Goal: Information Seeking & Learning: Compare options

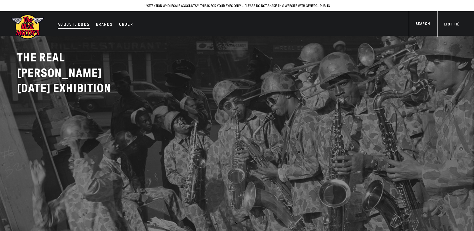
click at [86, 24] on div "AUGUST. 2025" at bounding box center [74, 24] width 32 height 7
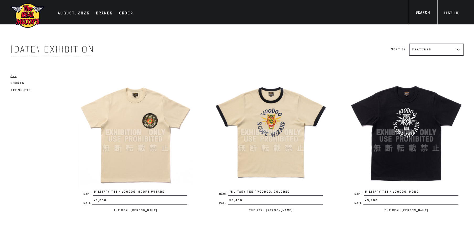
click at [120, 151] on img at bounding box center [135, 132] width 114 height 114
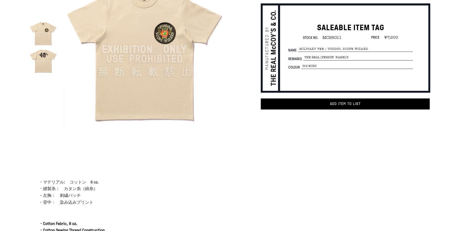
scroll to position [150, 0]
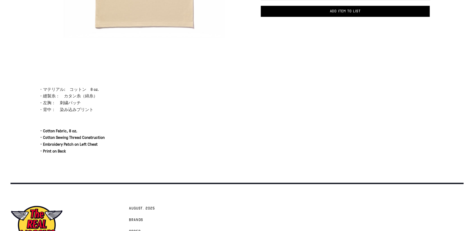
drag, startPoint x: 37, startPoint y: 88, endPoint x: 104, endPoint y: 109, distance: 70.7
click at [104, 109] on div "About ・マテリアル:　コットン　8 oz. ・縫製糸：　カタン糸（綿糸） ・左胸：　刺繍パッチ ・背中：　染み込みプリント ・Cotton Fabric…" at bounding box center [122, 130] width 209 height 88
drag, startPoint x: 100, startPoint y: 107, endPoint x: 57, endPoint y: 102, distance: 42.5
click at [57, 102] on p "・マテリアル:　コットン　8 oz. ・縫製糸：　カタン糸（綿糸） ・左胸：　刺繍パッチ ・背中：　染み込みプリント" at bounding box center [133, 99] width 188 height 27
click at [92, 109] on p "・マテリアル:　コットン　8 oz. ・縫製糸：　カタン糸（綿糸） ・左胸：　刺繍パッチ ・背中：　染み込みプリント" at bounding box center [133, 99] width 188 height 27
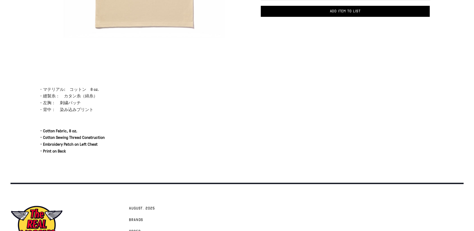
click at [94, 108] on p "・マテリアル:　コットン　8 oz. ・縫製糸：　カタン糸（綿糸） ・左胸：　刺繍パッチ ・背中：　染み込みプリント" at bounding box center [133, 99] width 188 height 27
drag, startPoint x: 37, startPoint y: 89, endPoint x: 89, endPoint y: 90, distance: 51.7
click at [88, 90] on div "About ・マテリアル:　コットン　8 oz. ・縫製糸：　カタン糸（綿糸） ・左胸：　刺繍パッチ ・背中：　染み込みプリント ・Cotton Fabric…" at bounding box center [122, 130] width 209 height 88
click at [104, 107] on p "・マテリアル:　コットン　8 oz. ・縫製糸：　カタン糸（綿糸） ・左胸：　刺繍パッチ ・背中：　染み込みプリント" at bounding box center [133, 99] width 188 height 27
click at [103, 106] on p "・マテリアル:　コットン　8 oz. ・縫製糸：　カタン糸（綿糸） ・左胸：　刺繍パッチ ・背中：　染み込みプリント" at bounding box center [133, 99] width 188 height 27
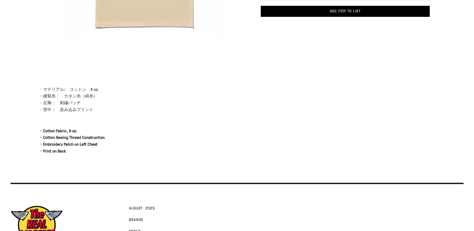
click at [102, 105] on p "・マテリアル:　コットン　8 oz. ・縫製糸：　カタン糸（綿糸） ・左胸：　刺繍パッチ ・背中：　染み込みプリント" at bounding box center [133, 99] width 188 height 27
click at [101, 105] on p "・マテリアル:　コットン　8 oz. ・縫製糸：　カタン糸（綿糸） ・左胸：　刺繍パッチ ・背中：　染み込みプリント" at bounding box center [133, 99] width 188 height 27
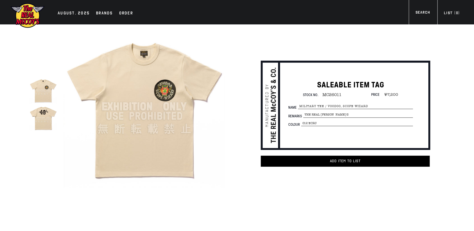
click at [42, 119] on img at bounding box center [43, 118] width 28 height 28
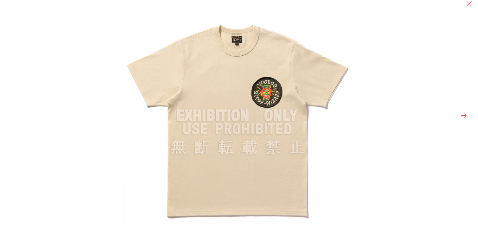
click at [468, 113] on div at bounding box center [361, 115] width 478 height 231
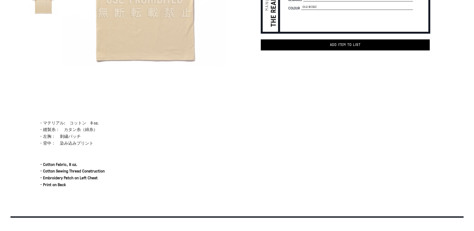
scroll to position [191, 0]
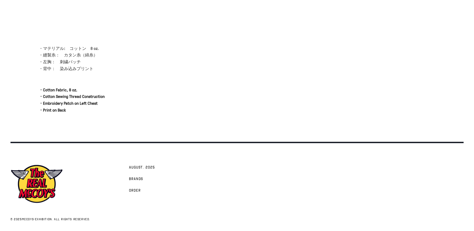
drag, startPoint x: 37, startPoint y: 47, endPoint x: 111, endPoint y: 47, distance: 74.5
click at [111, 47] on div "About ・マテリアル:　コットン　8 oz. ・縫製糸：　カタン糸（綿糸） ・左胸：　刺繍パッチ ・背中：　染み込みプリント ・Cotton Fabric…" at bounding box center [122, 89] width 209 height 88
drag, startPoint x: 98, startPoint y: 69, endPoint x: 69, endPoint y: 39, distance: 41.0
drag, startPoint x: 38, startPoint y: 43, endPoint x: 144, endPoint y: 35, distance: 106.8
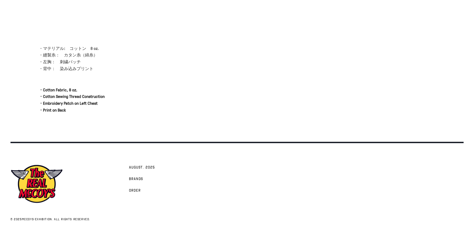
click at [142, 35] on div at bounding box center [237, 34] width 474 height 21
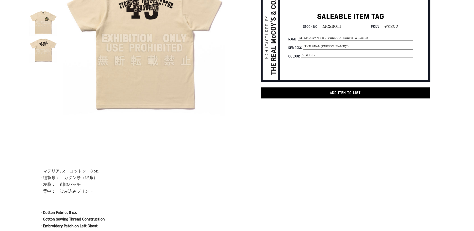
scroll to position [0, 0]
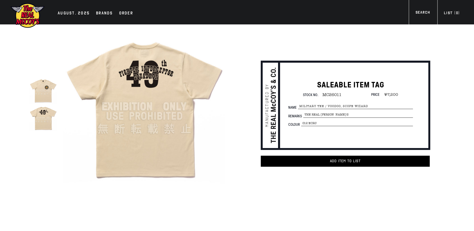
click at [330, 94] on span "MC26011" at bounding box center [329, 94] width 23 height 5
click at [333, 104] on span "MILITARY TEE / VOODOO, SCOPE WIZARD" at bounding box center [355, 106] width 115 height 6
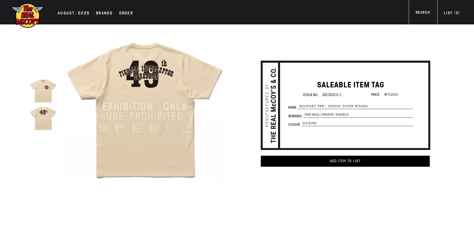
click at [333, 104] on span "MILITARY TEE / VOODOO, SCOPE WIZARD" at bounding box center [355, 106] width 115 height 6
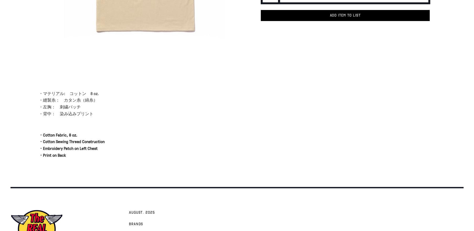
scroll to position [191, 0]
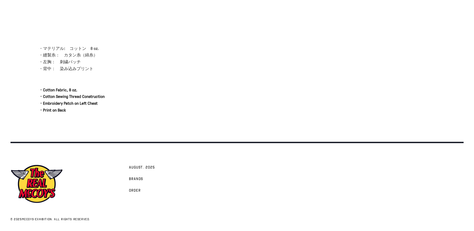
drag, startPoint x: 32, startPoint y: 68, endPoint x: 118, endPoint y: 71, distance: 85.5
click at [118, 71] on div "About ・マテリアル:　コットン　8 oz. ・縫製糸：　カタン糸（綿糸） ・左胸：　刺繍パッチ ・背中：　染み込みプリント ・Cotton Fabric…" at bounding box center [122, 89] width 209 height 88
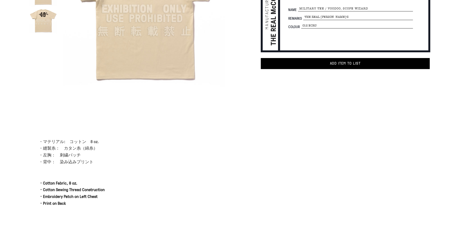
scroll to position [0, 0]
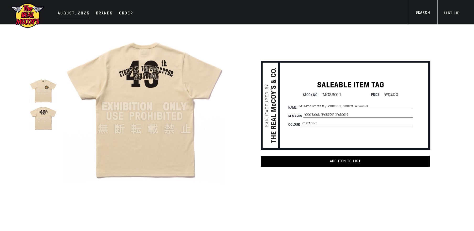
click at [76, 17] on div "AUGUST. 2025" at bounding box center [74, 13] width 32 height 7
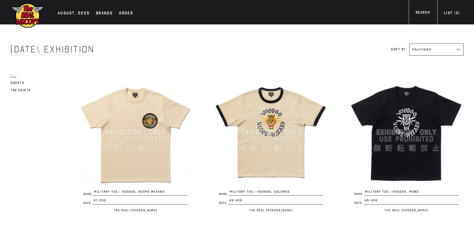
click at [277, 122] on img at bounding box center [270, 132] width 114 height 114
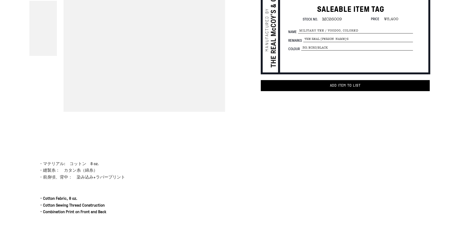
scroll to position [150, 0]
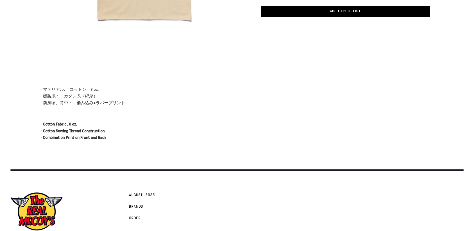
drag, startPoint x: 135, startPoint y: 105, endPoint x: 72, endPoint y: 92, distance: 64.0
click at [72, 92] on p "・マテリアル:　コットン　8 oz. ・縫製糸：　カタン糸（綿糸） ・前身頃、背中：　染み込み+ラバープリント" at bounding box center [133, 96] width 188 height 20
click at [125, 100] on p "・マテリアル:　コットン　8 oz. ・縫製糸：　カタン糸（綿糸） ・前身頃、背中：　染み込み+ラバープリント" at bounding box center [133, 96] width 188 height 20
click at [125, 101] on p "・マテリアル:　コットン　8 oz. ・縫製糸：　カタン糸（綿糸） ・前身頃、背中：　染み込み+ラバープリント" at bounding box center [133, 96] width 188 height 20
drag, startPoint x: 125, startPoint y: 101, endPoint x: 60, endPoint y: 97, distance: 64.9
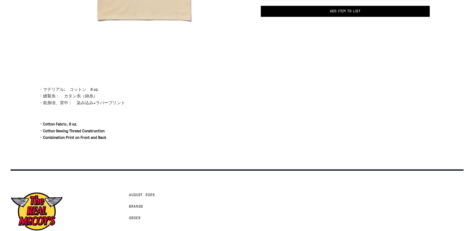
click at [60, 97] on p "・マテリアル:　コットン　8 oz. ・縫製糸：　カタン糸（綿糸） ・前身頃、背中：　染み込み+ラバープリント" at bounding box center [133, 96] width 188 height 20
drag, startPoint x: 39, startPoint y: 89, endPoint x: 146, endPoint y: 145, distance: 120.2
click at [145, 144] on div "About ・マテリアル:　コットン　8 oz. ・縫製糸：　カタン糸（綿糸） ・前身頃、背中：　染み込み+ラバープリント ・Cotton Fabric, 8…" at bounding box center [122, 123] width 209 height 75
drag, startPoint x: 162, startPoint y: 197, endPoint x: 125, endPoint y: 194, distance: 37.6
click at [125, 194] on div "AUGUST. 2025 Brands Order" at bounding box center [197, 207] width 178 height 32
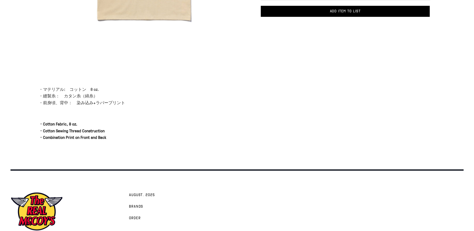
drag, startPoint x: 122, startPoint y: 191, endPoint x: 175, endPoint y: 192, distance: 53.2
click at [173, 195] on div "AUGUST. 2025 Brands Order" at bounding box center [197, 207] width 178 height 32
drag, startPoint x: 114, startPoint y: 139, endPoint x: 71, endPoint y: 131, distance: 43.7
click at [71, 131] on p "・Cotton Fabric, 8 oz. ・Cotton Sewing Thread Construction ・Combination Print on …" at bounding box center [133, 131] width 188 height 20
click at [71, 131] on strong "・Cotton Fabric, 8 oz. ・Cotton Sewing Thread Construction ・Combination Print on …" at bounding box center [72, 130] width 67 height 19
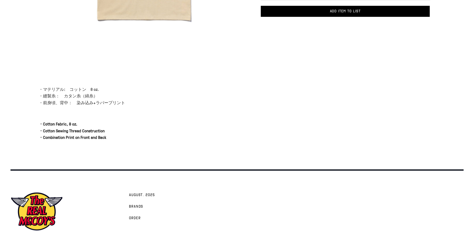
click at [71, 131] on strong "・Cotton Fabric, 8 oz. ・Cotton Sewing Thread Construction ・Combination Print on …" at bounding box center [72, 130] width 67 height 19
click at [48, 93] on p "・マテリアル:　コットン　8 oz. ・縫製糸：　カタン糸（綿糸） ・前身頃、背中：　染み込み+ラバープリント" at bounding box center [133, 96] width 188 height 20
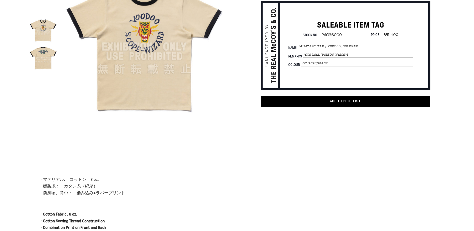
scroll to position [0, 0]
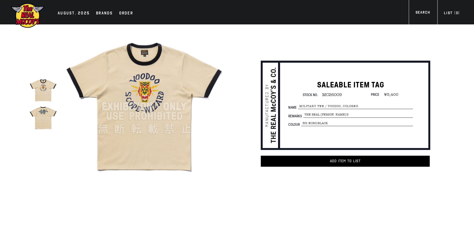
click at [314, 85] on h1 "SALEABLE ITEM TAG" at bounding box center [350, 84] width 125 height 10
click at [334, 94] on span "MC26009" at bounding box center [330, 94] width 24 height 5
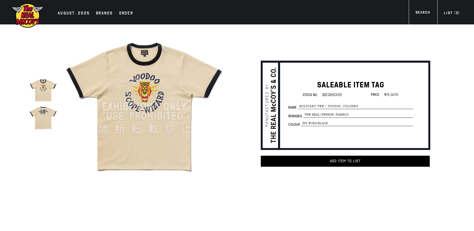
click at [334, 94] on span "MC26009" at bounding box center [330, 94] width 24 height 5
click at [85, 15] on div "AUGUST. 2025" at bounding box center [74, 13] width 32 height 7
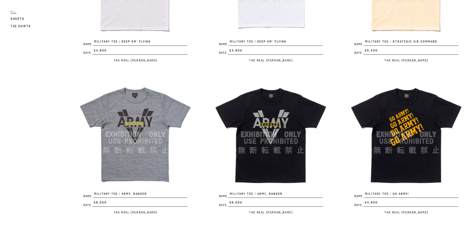
scroll to position [399, 0]
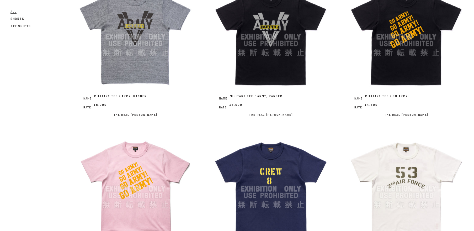
click at [131, 78] on img at bounding box center [135, 37] width 114 height 114
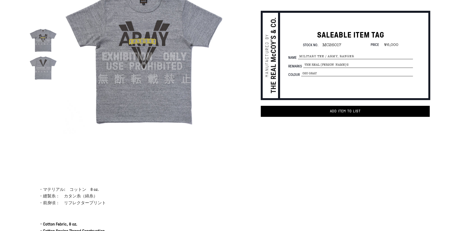
scroll to position [178, 0]
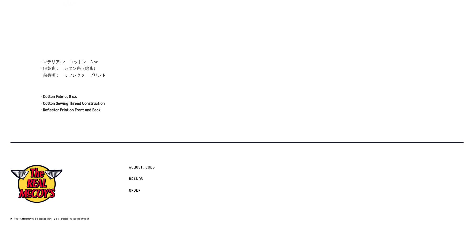
drag, startPoint x: 109, startPoint y: 74, endPoint x: 36, endPoint y: 58, distance: 74.5
click at [36, 58] on div "About ・マテリアル:　コットン　8 oz. ・縫製糸：　カタン糸（綿糸） ・前身頃：　リフレクタープリント ・Cotton Fabric, 8 oz. …" at bounding box center [122, 95] width 209 height 75
drag, startPoint x: 36, startPoint y: 58, endPoint x: 116, endPoint y: 76, distance: 81.9
click at [116, 76] on div "About ・マテリアル:　コットン　8 oz. ・縫製糸：　カタン糸（綿糸） ・前身頃：　リフレクタープリント ・Cotton Fabric, 8 oz. …" at bounding box center [122, 95] width 209 height 75
drag, startPoint x: 116, startPoint y: 76, endPoint x: -1, endPoint y: 63, distance: 117.8
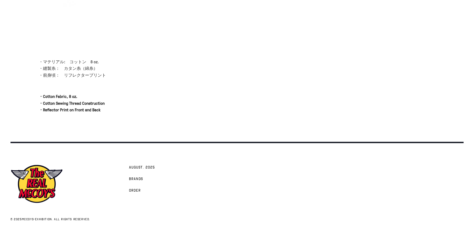
click at [0, 63] on html "Skip to content AUGUST. 2025 Brands Order" at bounding box center [237, 27] width 474 height 408
click at [31, 61] on div "About ・マテリアル:　コットン　8 oz. ・縫製糸：　カタン糸（綿糸） ・前身頃：　リフレクタープリント ・Cotton Fabric, 8 oz. …" at bounding box center [122, 95] width 209 height 75
click at [36, 63] on div "About ・マテリアル:　コットン　8 oz. ・縫製糸：　カタン糸（綿糸） ・前身頃：　リフレクタープリント ・Cotton Fabric, 8 oz. …" at bounding box center [122, 95] width 209 height 75
click at [64, 67] on p "・マテリアル:　コットン　8 oz. ・縫製糸：　カタン糸（綿糸） ・前身頃：　リフレクタープリント" at bounding box center [133, 68] width 188 height 20
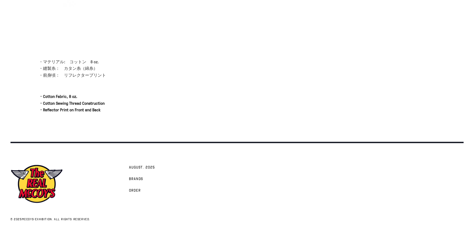
click at [64, 67] on p "・マテリアル:　コットン　8 oz. ・縫製糸：　カタン糸（綿糸） ・前身頃：　リフレクタープリント" at bounding box center [133, 68] width 188 height 20
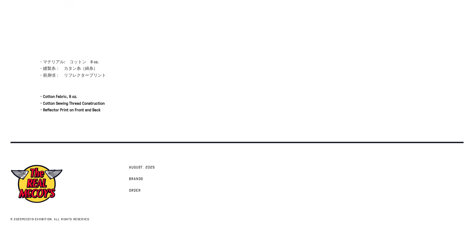
click at [64, 67] on p "・マテリアル:　コットン　8 oz. ・縫製糸：　カタン糸（綿糸） ・前身頃：　リフレクタープリント" at bounding box center [133, 68] width 188 height 20
drag, startPoint x: 64, startPoint y: 67, endPoint x: 106, endPoint y: 79, distance: 44.2
click at [90, 74] on p "・マテリアル:　コットン　8 oz. ・縫製糸：　カタン糸（綿糸） ・前身頃：　リフレクタープリント" at bounding box center [133, 68] width 188 height 20
drag, startPoint x: 79, startPoint y: 121, endPoint x: 81, endPoint y: 118, distance: 3.6
click at [80, 118] on div "About ・マテリアル:　コットン　8 oz. ・縫製糸：　カタン糸（綿糸） ・前身頃：　リフレクタープリント ・Cotton Fabric, 8 oz. …" at bounding box center [122, 95] width 209 height 75
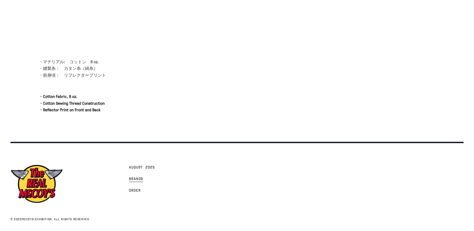
click at [132, 177] on span "Brands" at bounding box center [136, 178] width 14 height 5
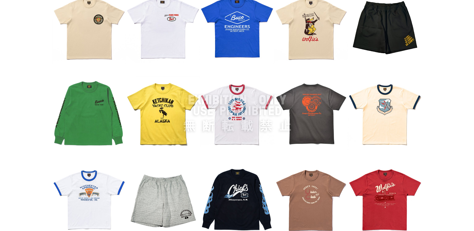
scroll to position [449, 0]
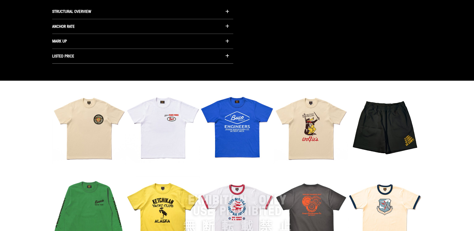
click at [161, 144] on img at bounding box center [237, 213] width 370 height 246
click at [95, 136] on img at bounding box center [237, 213] width 370 height 246
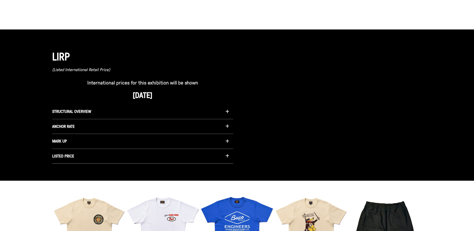
scroll to position [100, 0]
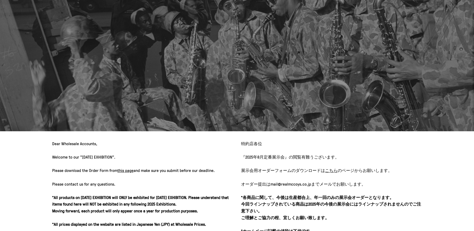
drag, startPoint x: 224, startPoint y: 169, endPoint x: 89, endPoint y: 147, distance: 136.2
click at [151, 163] on p "Dear Wholesale Accounts, Welcome to our "AUGUST 2025 EXHIBITION". Please downlo…" at bounding box center [142, 183] width 181 height 87
drag, startPoint x: 46, startPoint y: 143, endPoint x: 165, endPoint y: 129, distance: 119.9
click at [181, 151] on div "Dear Wholesale Accounts, Welcome to our "AUGUST 2025 EXHIBITION". Please downlo…" at bounding box center [237, 205] width 474 height 148
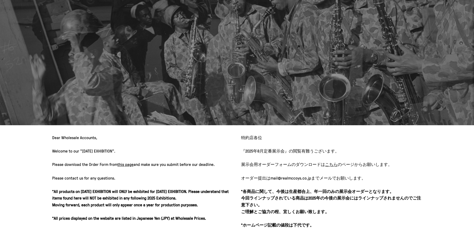
scroll to position [0, 0]
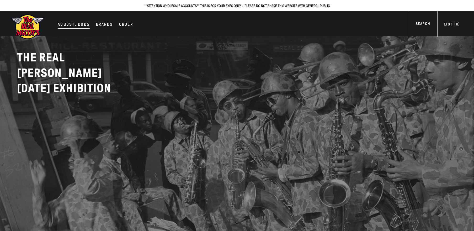
click at [69, 22] on div "AUGUST. 2025" at bounding box center [74, 24] width 32 height 7
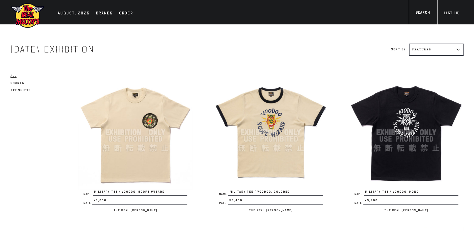
drag, startPoint x: 80, startPoint y: 191, endPoint x: 139, endPoint y: 198, distance: 59.6
click at [139, 198] on link "Name MILITARY TEE / VOODOO, SCOPE WIZARD Rate ¥7,200 / The Real [PERSON_NAME]" at bounding box center [135, 144] width 114 height 138
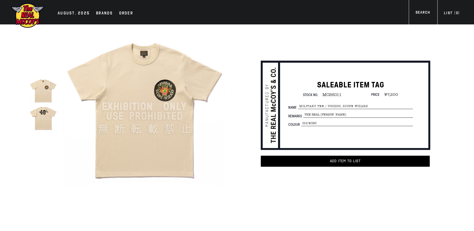
click at [123, 191] on html "Skip to content AUGUST. 2025 Brands Order" at bounding box center [237, 210] width 474 height 421
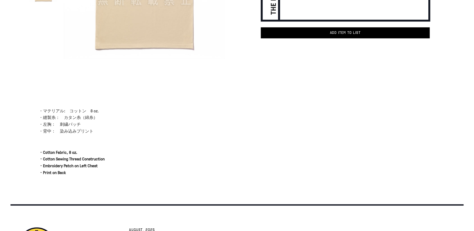
scroll to position [150, 0]
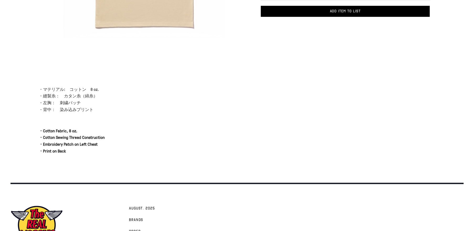
click at [97, 98] on p "・マテリアル:　コットン　8 oz. ・縫製糸：　カタン糸（綿糸） ・左胸：　刺繍パッチ ・背中：　染み込みプリント" at bounding box center [133, 99] width 188 height 27
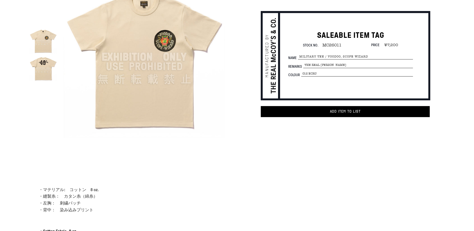
scroll to position [0, 0]
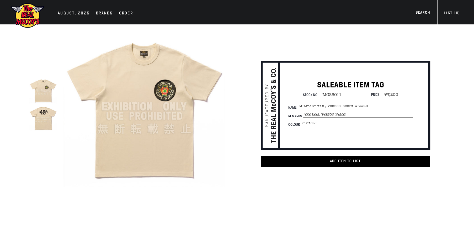
click at [300, 106] on span "MILITARY TEE / VOODOO, SCOPE WIZARD" at bounding box center [355, 106] width 115 height 6
drag, startPoint x: 370, startPoint y: 105, endPoint x: 300, endPoint y: 111, distance: 70.6
click at [306, 115] on div "SALEABLE ITEM TAG Stock No. MC26011 Price ¥7,200 Name MILITARY TEE / VOODOO, SC…" at bounding box center [351, 103] width 146 height 49
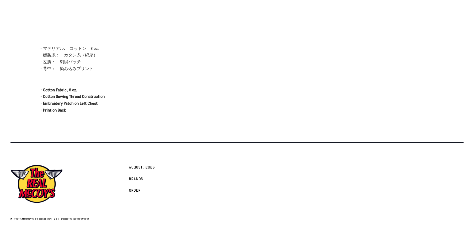
scroll to position [191, 0]
drag, startPoint x: 97, startPoint y: 70, endPoint x: 42, endPoint y: 68, distance: 54.3
click at [42, 68] on p "・マテリアル:　コットン　8 oz. ・縫製糸：　カタン糸（綿糸） ・左胸：　刺繍パッチ ・背中：　染み込みプリント" at bounding box center [133, 58] width 188 height 27
drag, startPoint x: 30, startPoint y: 67, endPoint x: 117, endPoint y: 68, distance: 87.3
click at [117, 68] on div "About ・マテリアル:　コットン　8 oz. ・縫製糸：　カタン糸（綿糸） ・左胸：　刺繍パッチ ・背中：　染み込みプリント ・Cotton Fabric…" at bounding box center [122, 89] width 209 height 88
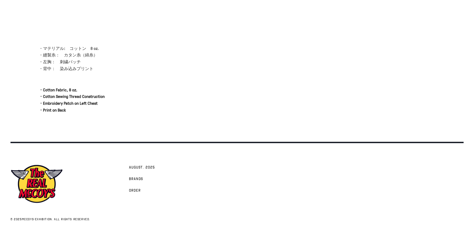
click at [117, 68] on p "・マテリアル:　コットン　8 oz. ・縫製糸：　カタン糸（綿糸） ・左胸：　刺繍パッチ ・背中：　染み込みプリント" at bounding box center [133, 58] width 188 height 27
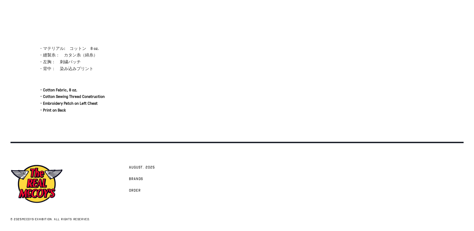
click at [117, 68] on p "・マテリアル:　コットン　8 oz. ・縫製糸：　カタン糸（綿糸） ・左胸：　刺繍パッチ ・背中：　染み込みプリント" at bounding box center [133, 58] width 188 height 27
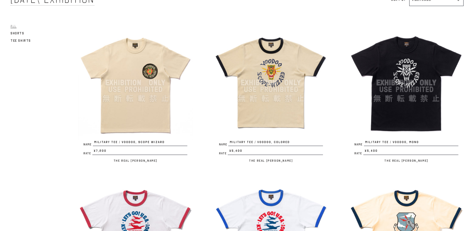
scroll to position [100, 0]
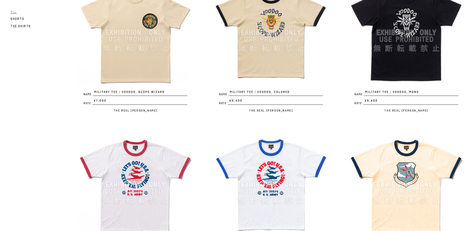
click at [378, 69] on img at bounding box center [406, 32] width 114 height 114
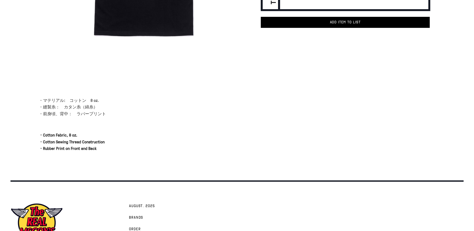
scroll to position [150, 0]
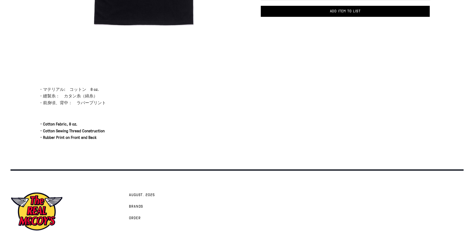
drag, startPoint x: 110, startPoint y: 101, endPoint x: 55, endPoint y: 90, distance: 55.6
click at [55, 90] on p "・マテリアル:　コットン　8 oz. ・縫製糸：　カタン糸（綿糸） ・前身頃、背中：　ラバープリント" at bounding box center [133, 96] width 188 height 20
click at [34, 85] on div at bounding box center [237, 75] width 474 height 21
click at [35, 86] on div "About ・マテリアル:　コットン　8 oz. ・縫製糸：　カタン糸（綿糸） ・前身頃、背中：　ラバープリント ・Cotton Fabric, 8 oz. …" at bounding box center [122, 123] width 209 height 75
drag, startPoint x: 35, startPoint y: 86, endPoint x: 37, endPoint y: 89, distance: 3.3
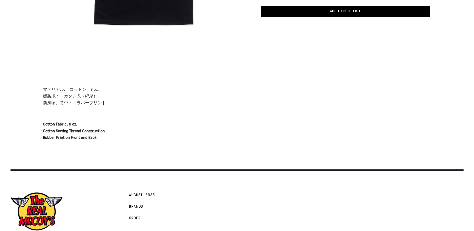
click at [36, 88] on div "About ・マテリアル:　コットン　8 oz. ・縫製糸：　カタン糸（綿糸） ・前身頃、背中：　ラバープリント ・Cotton Fabric, 8 oz. …" at bounding box center [122, 123] width 209 height 75
click at [37, 89] on div "About ・マテリアル:　コットン　8 oz. ・縫製糸：　カタン糸（綿糸） ・前身頃、背中：　ラバープリント ・Cotton Fabric, 8 oz. …" at bounding box center [122, 123] width 209 height 75
drag, startPoint x: 37, startPoint y: 89, endPoint x: 142, endPoint y: 113, distance: 107.5
click at [142, 113] on div "About ・マテリアル:　コットン　8 oz. ・縫製糸：　カタン糸（綿糸） ・前身頃、背中：　ラバープリント ・Cotton Fabric, 8 oz. …" at bounding box center [122, 123] width 209 height 75
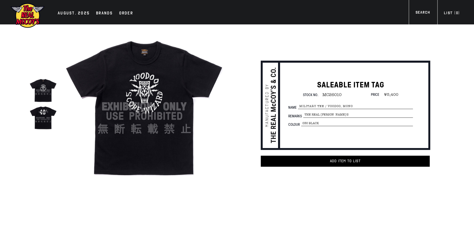
scroll to position [178, 0]
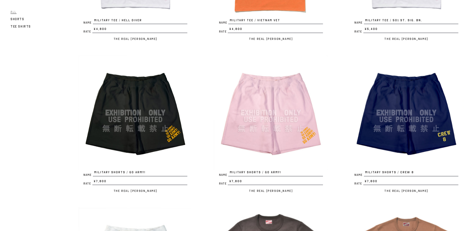
scroll to position [849, 0]
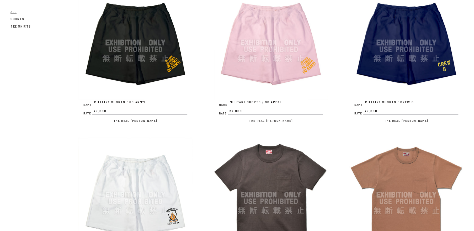
click at [277, 51] on img at bounding box center [270, 43] width 114 height 114
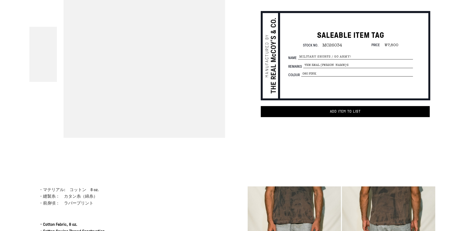
scroll to position [100, 0]
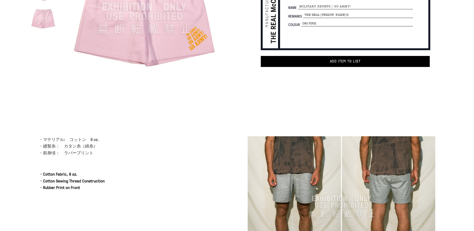
drag, startPoint x: 95, startPoint y: 153, endPoint x: 50, endPoint y: 145, distance: 46.0
click at [50, 145] on p "・マテリアル:　コットン　8 oz. ・縫製糸：　カタン糸（綿糸） ・前身頃：　ラバープリント" at bounding box center [133, 146] width 188 height 20
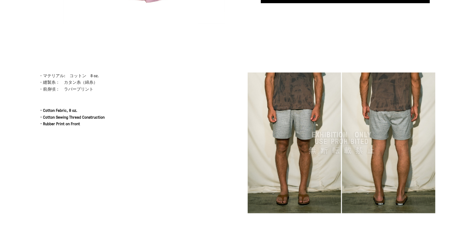
scroll to position [250, 0]
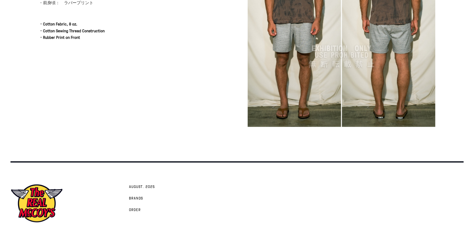
click at [312, 103] on img at bounding box center [342, 56] width 188 height 141
drag, startPoint x: 81, startPoint y: 37, endPoint x: 106, endPoint y: 49, distance: 28.9
click at [41, 25] on p "・Cotton Fabric, 8 oz. ・Cotton Sewing Thread Construction ・Rubber Print on Front" at bounding box center [133, 31] width 188 height 20
click at [76, 40] on p "・Cotton Fabric, 8 oz. ・Cotton Sewing Thread Construction ・Rubber Print on Front" at bounding box center [133, 31] width 188 height 20
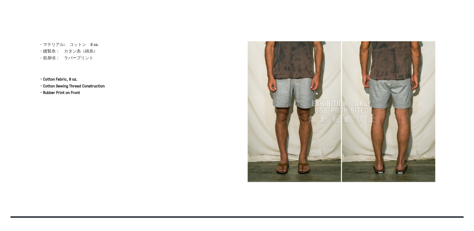
scroll to position [170, 0]
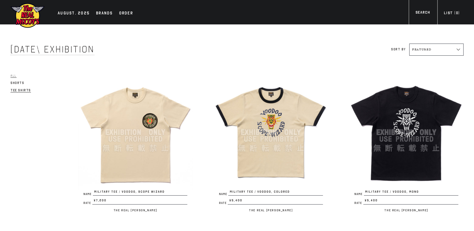
click at [25, 89] on span "Tee Shirts" at bounding box center [20, 90] width 20 height 4
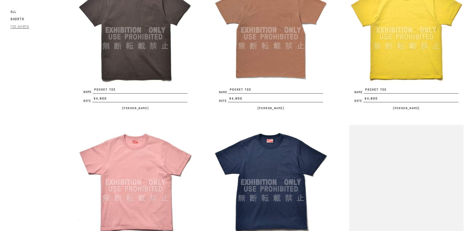
scroll to position [999, 0]
